Goal: Task Accomplishment & Management: Use online tool/utility

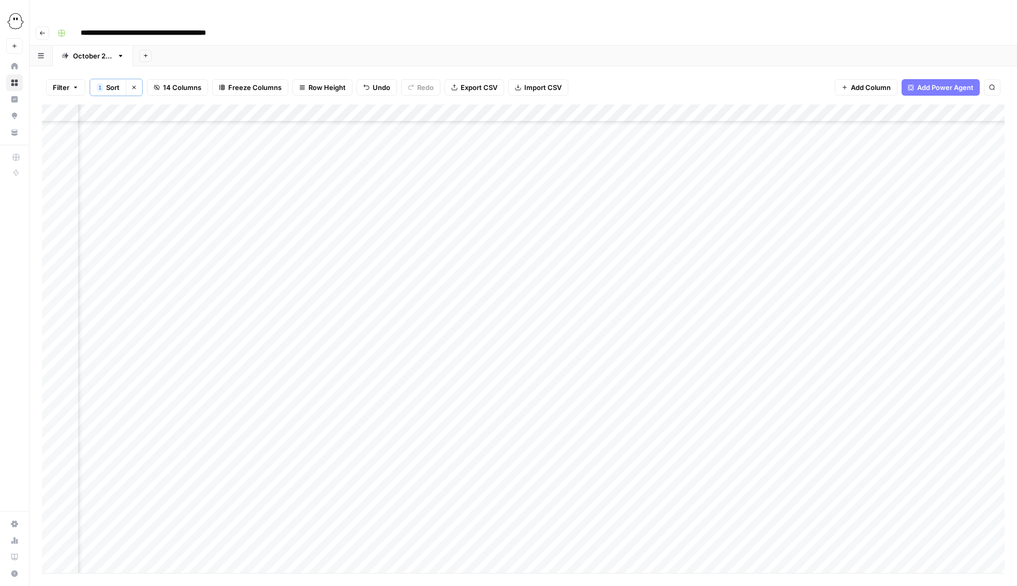
scroll to position [475, 229]
click at [884, 213] on div "Add Column" at bounding box center [523, 339] width 963 height 469
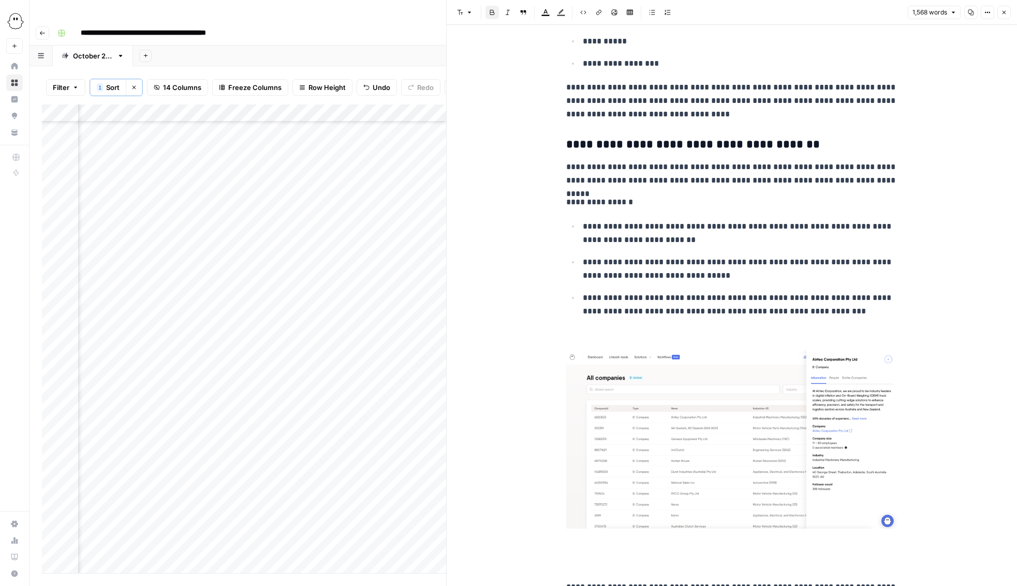
scroll to position [253, 0]
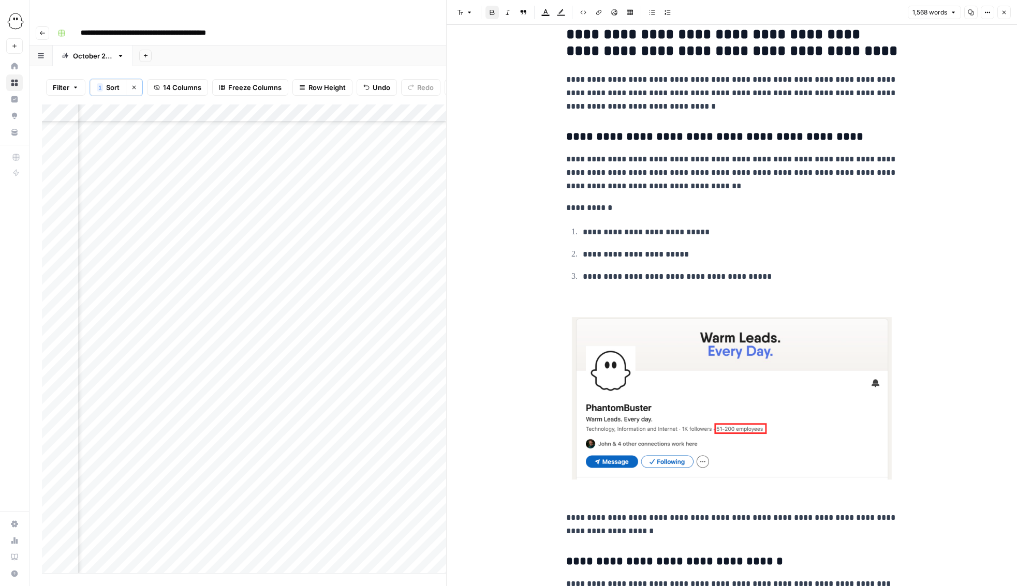
click at [999, 13] on button "Close" at bounding box center [1003, 12] width 13 height 13
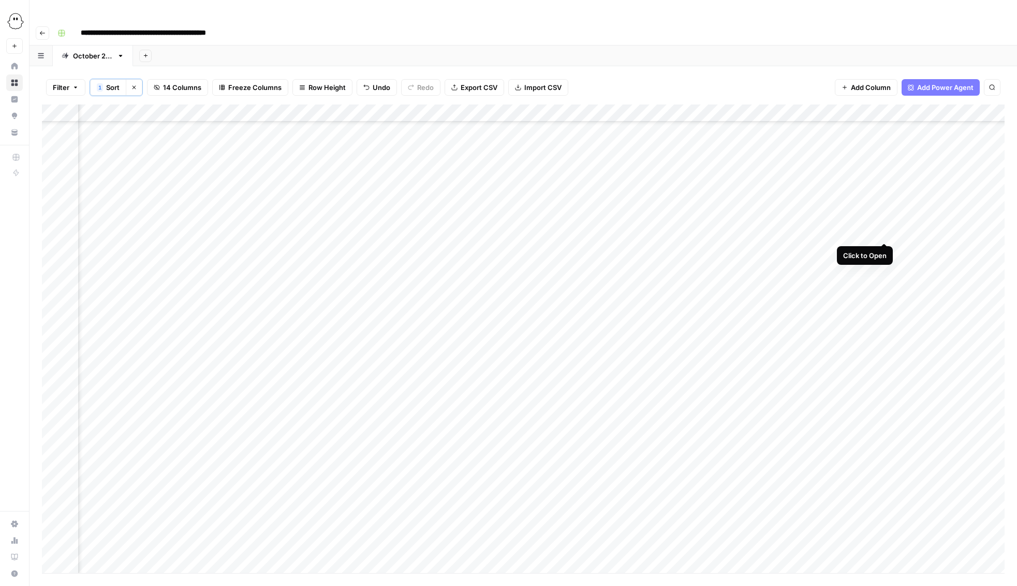
click at [884, 232] on div "Add Column" at bounding box center [523, 339] width 963 height 469
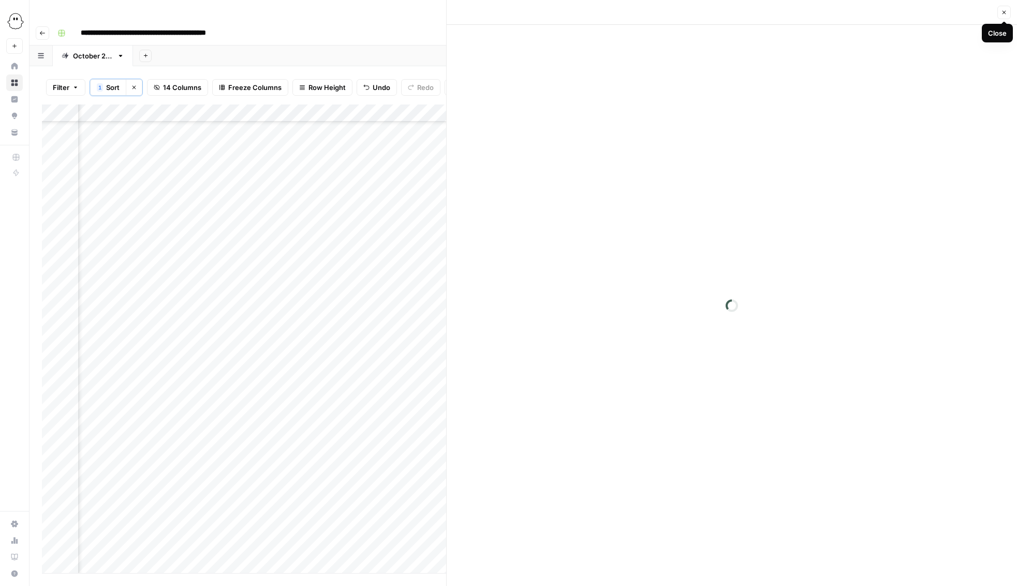
click at [1004, 13] on icon "button" at bounding box center [1004, 12] width 6 height 6
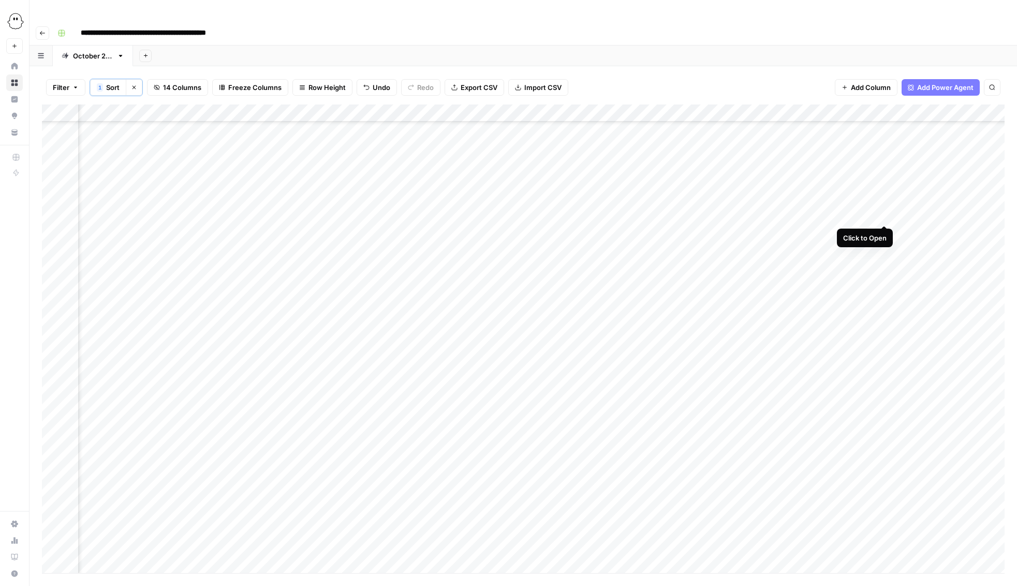
click at [884, 216] on div "Add Column" at bounding box center [523, 339] width 963 height 469
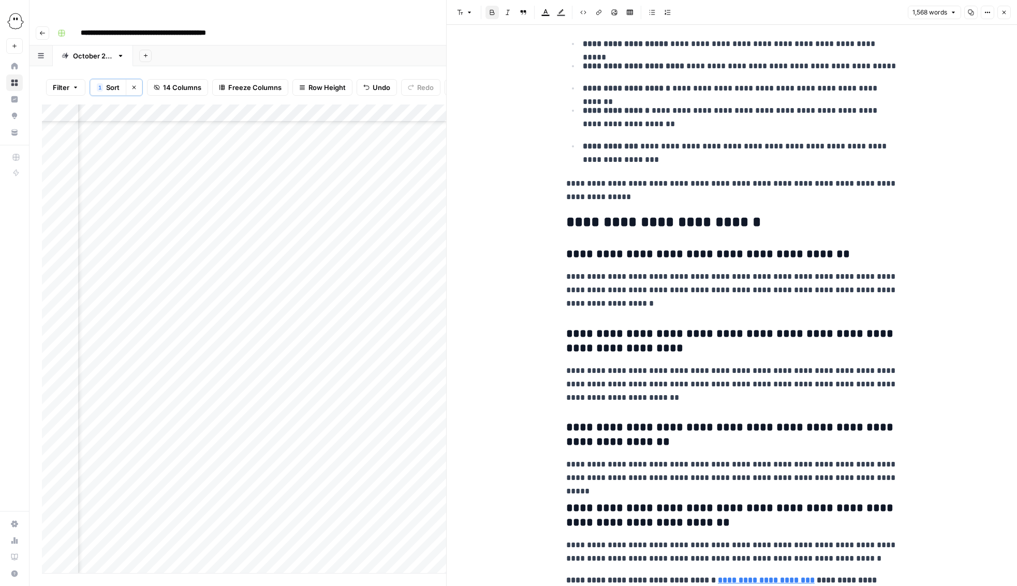
scroll to position [5654, 0]
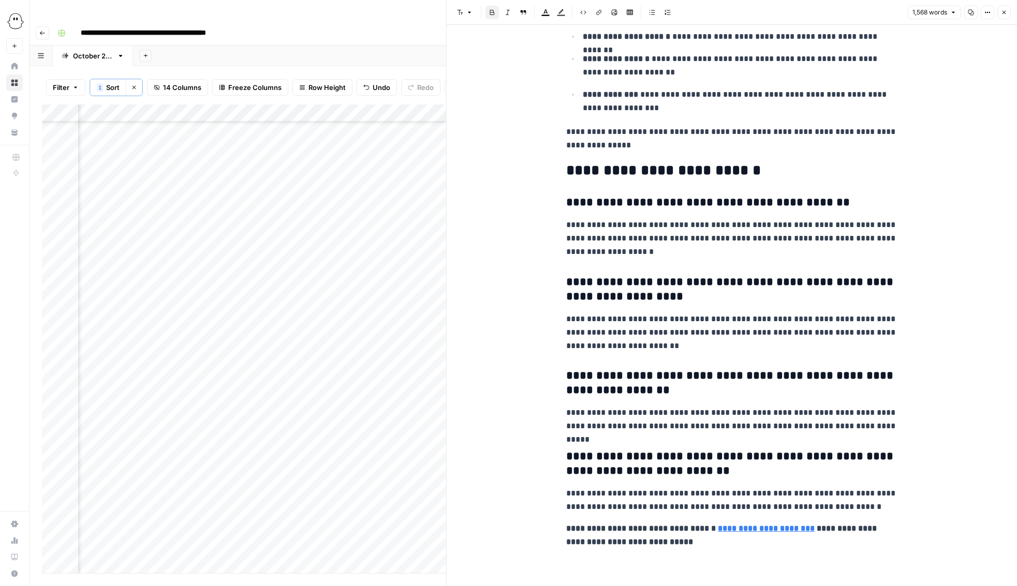
click at [1004, 14] on icon "button" at bounding box center [1004, 12] width 6 height 6
